Goal: Find specific page/section: Find specific page/section

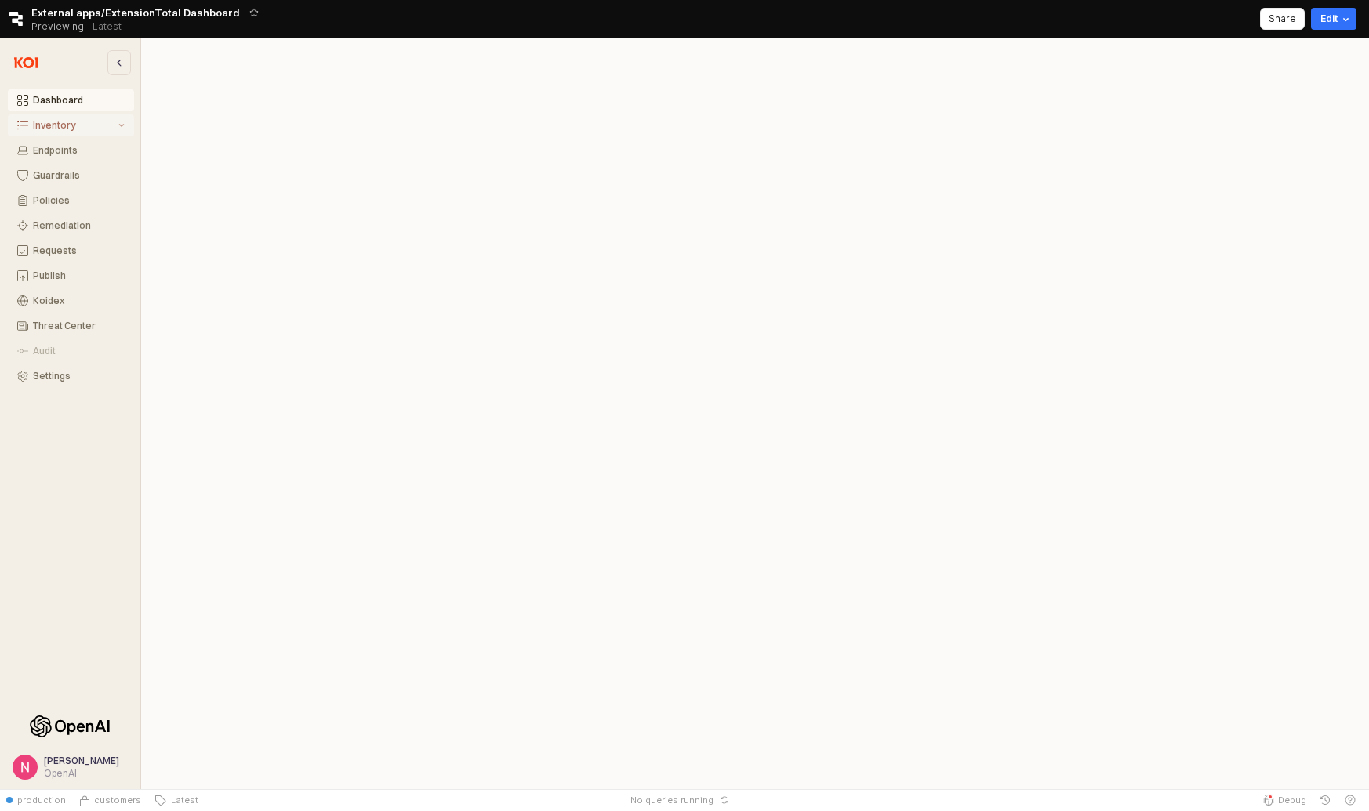
click at [59, 121] on div "Inventory" at bounding box center [74, 125] width 82 height 11
click at [66, 153] on div "All Items" at bounding box center [79, 150] width 92 height 11
